Goal: Transaction & Acquisition: Purchase product/service

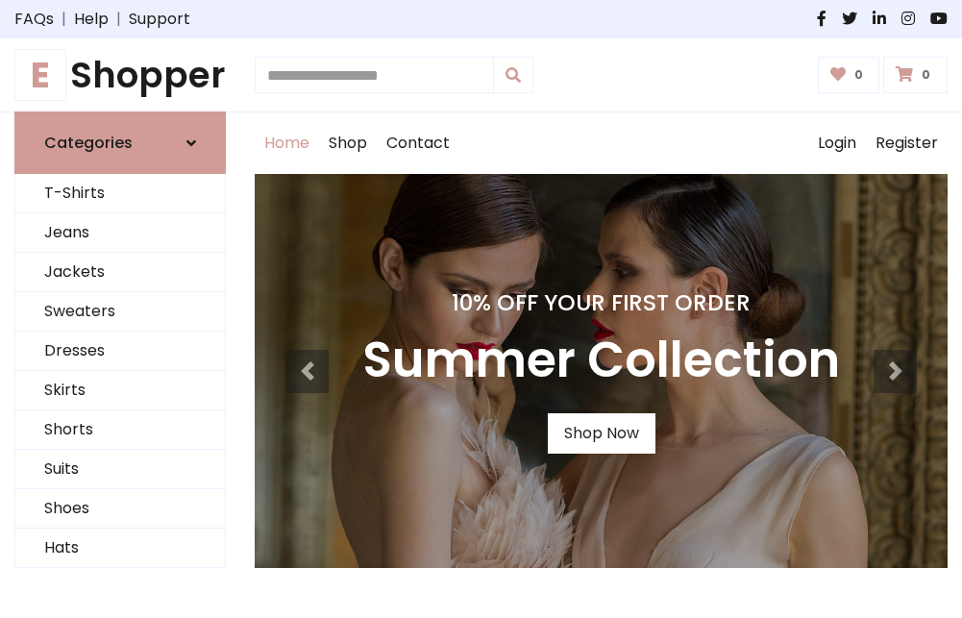
click at [481, 309] on h4 "10% Off Your First Order" at bounding box center [601, 302] width 478 height 27
click at [601, 434] on link "Shop Now" at bounding box center [602, 433] width 108 height 40
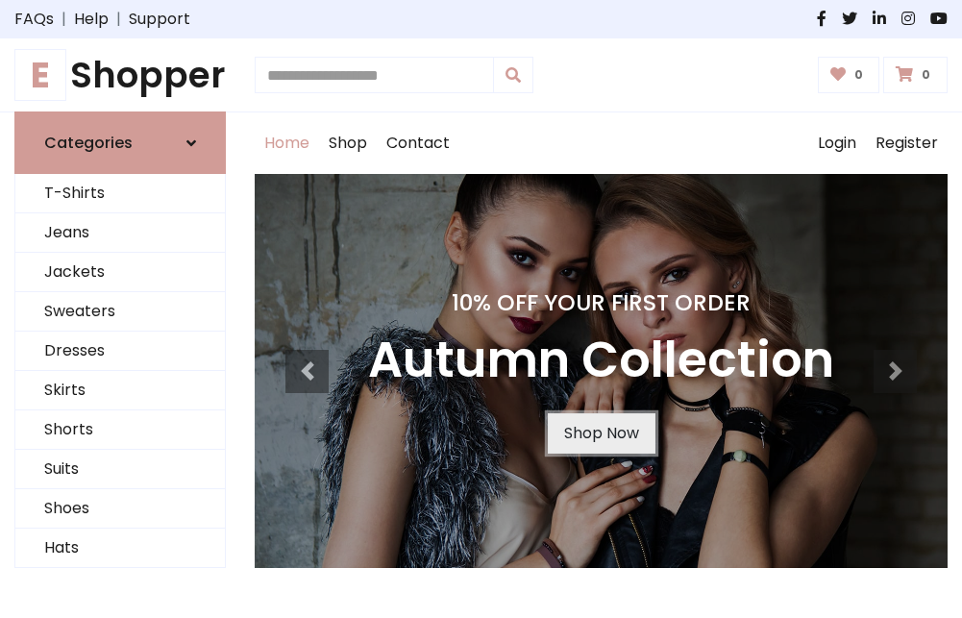
click at [601, 434] on link "Shop Now" at bounding box center [602, 433] width 108 height 40
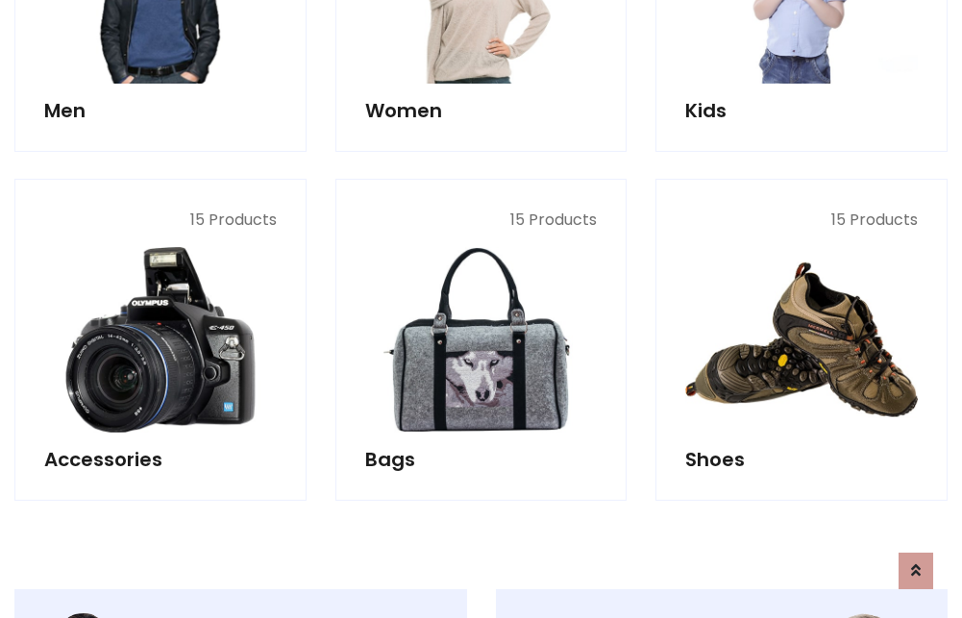
scroll to position [1917, 0]
